Goal: Task Accomplishment & Management: Use online tool/utility

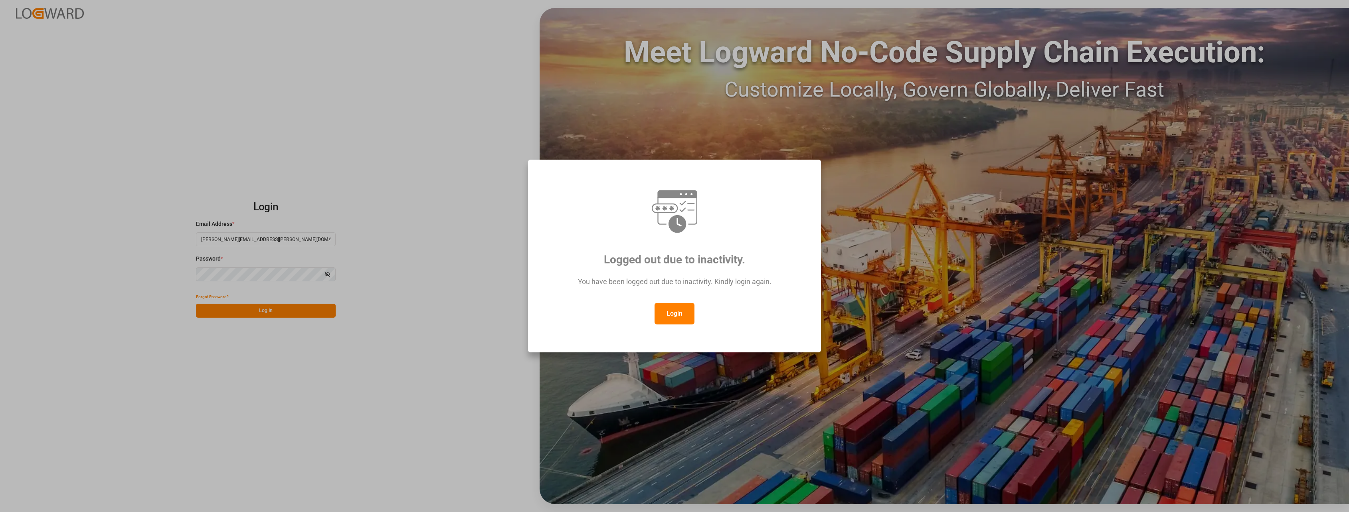
click at [675, 315] on button "Login" at bounding box center [675, 314] width 40 height 22
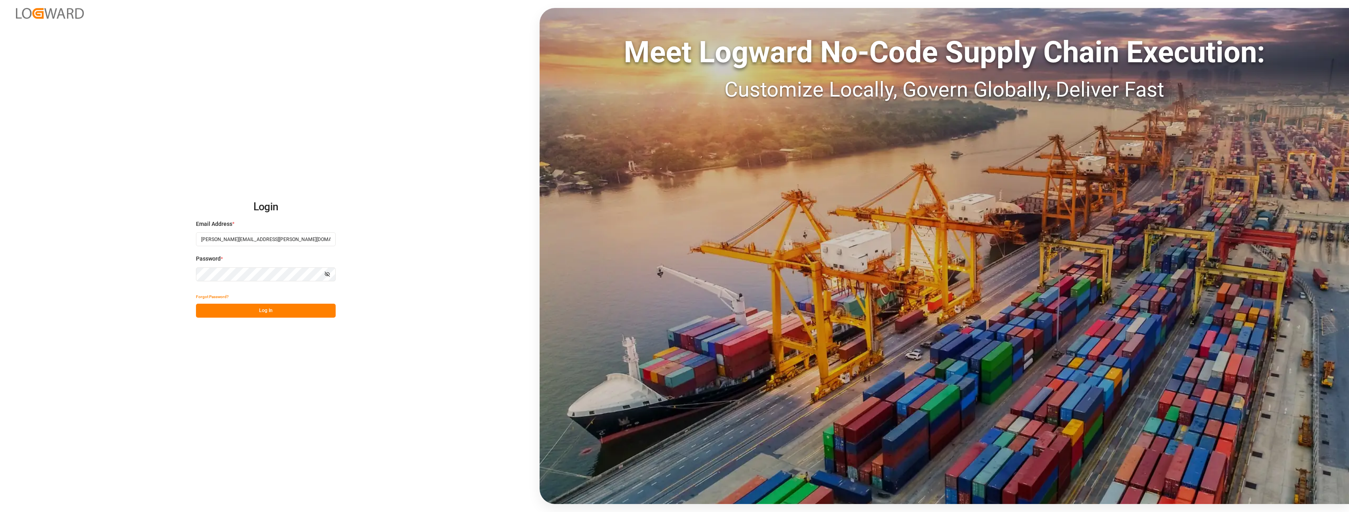
click at [261, 313] on button "Log In" at bounding box center [266, 311] width 140 height 14
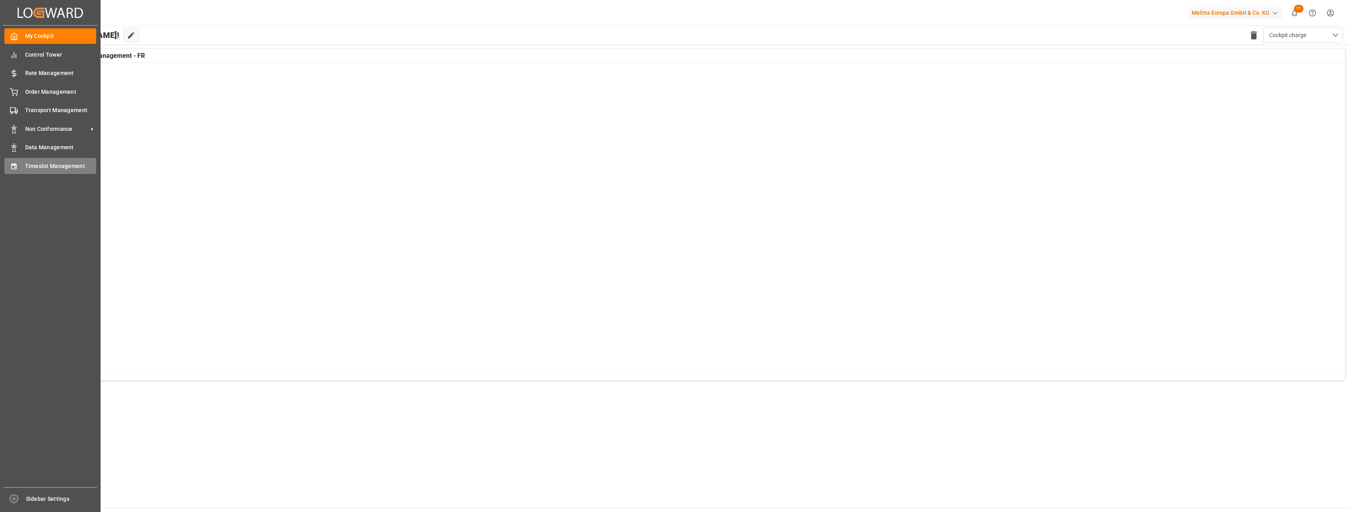
click at [32, 166] on span "Timeslot Management" at bounding box center [60, 166] width 71 height 8
